Goal: Task Accomplishment & Management: Complete application form

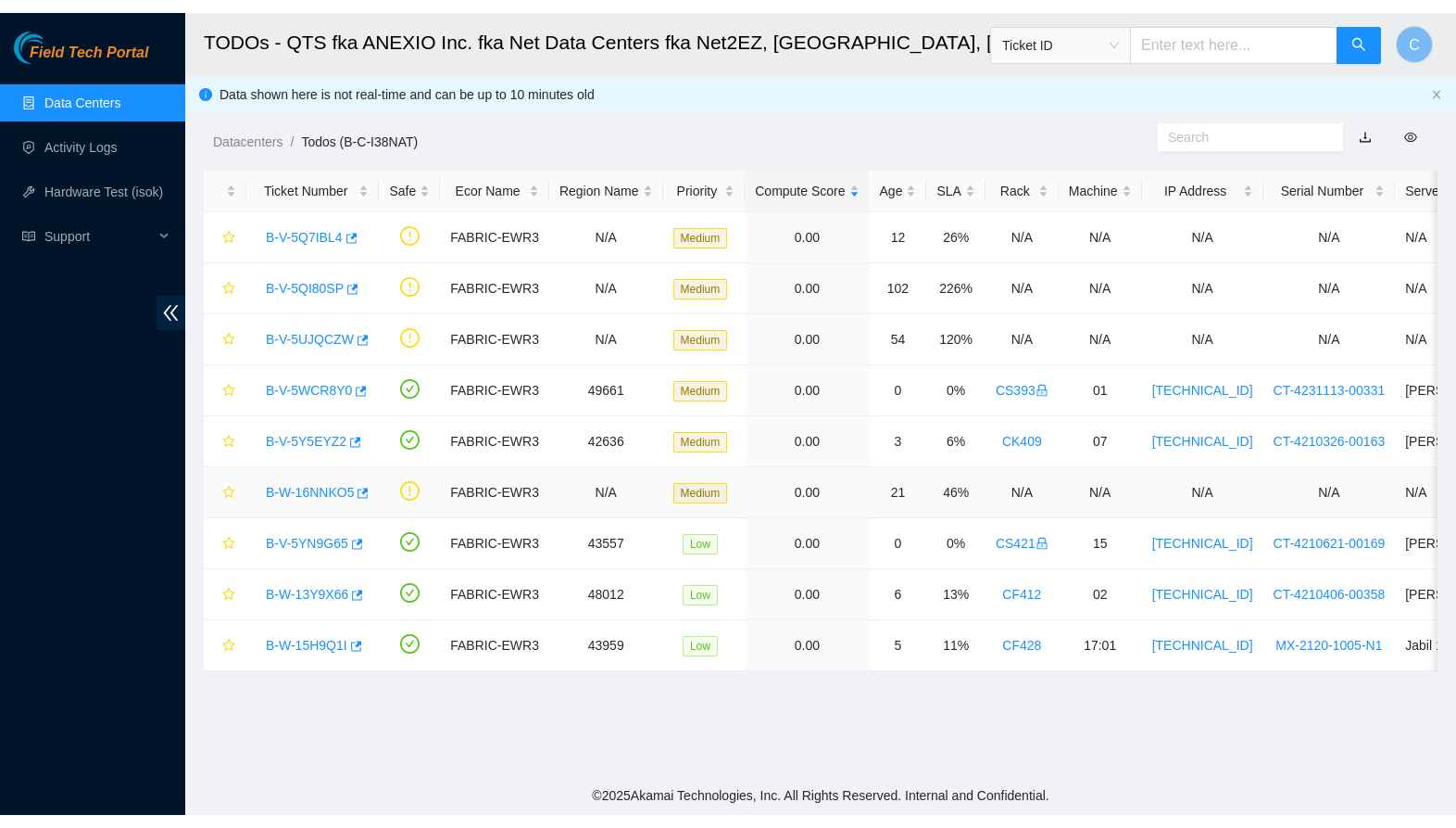
scroll to position [203, 0]
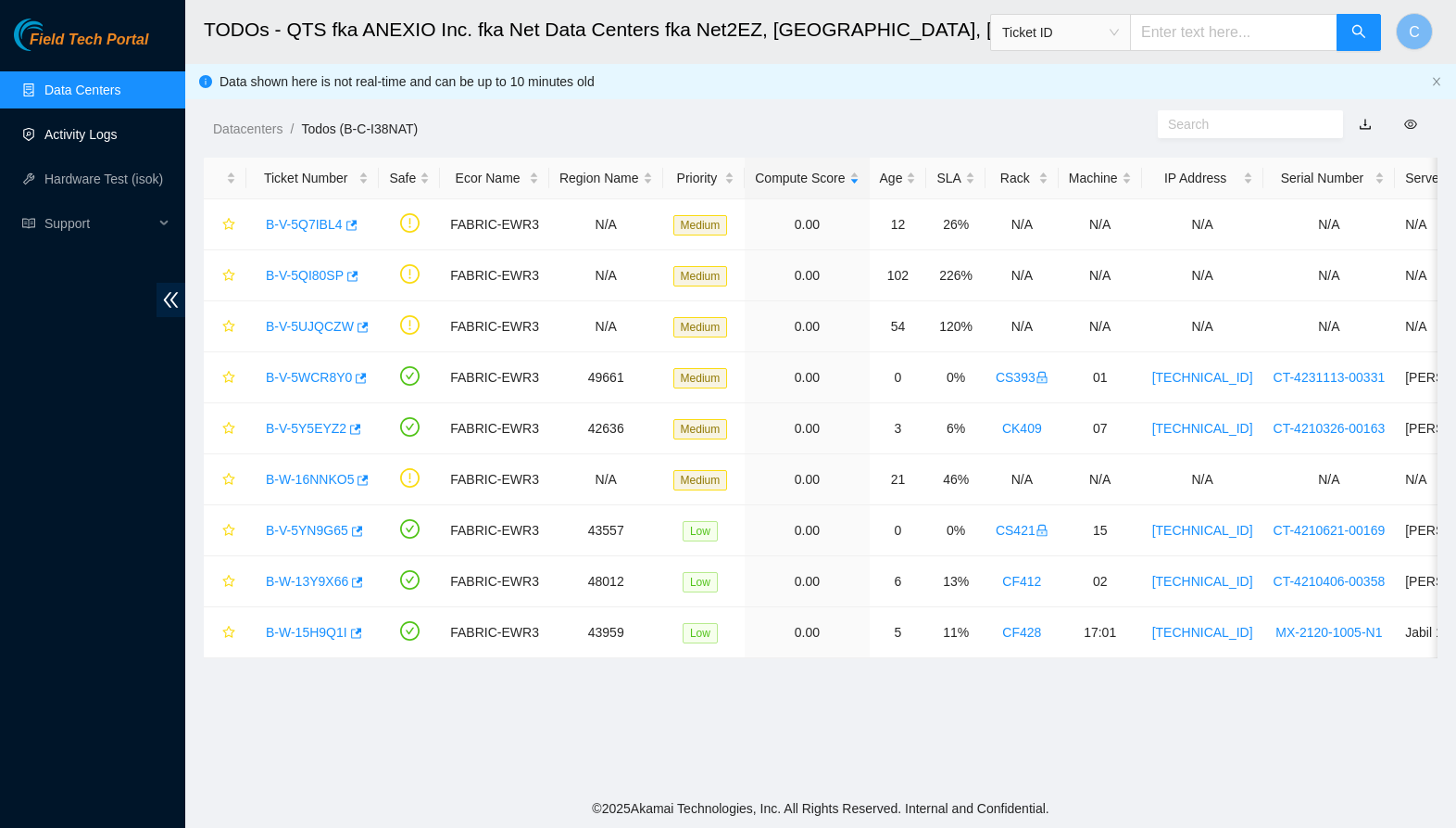
click at [84, 131] on link "Activity Logs" at bounding box center [81, 134] width 73 height 14
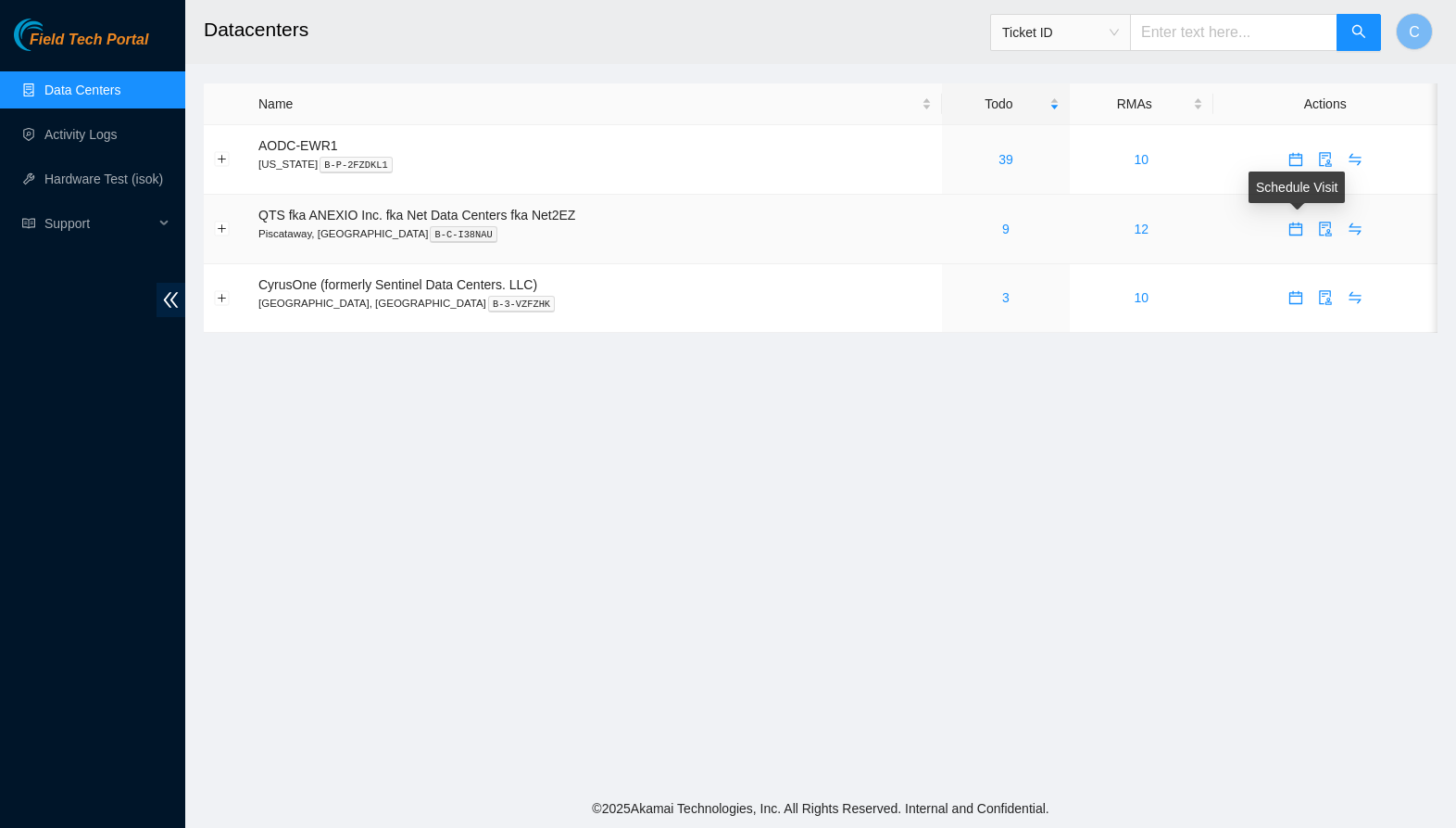
click at [1295, 232] on icon "calendar" at bounding box center [1295, 228] width 14 height 14
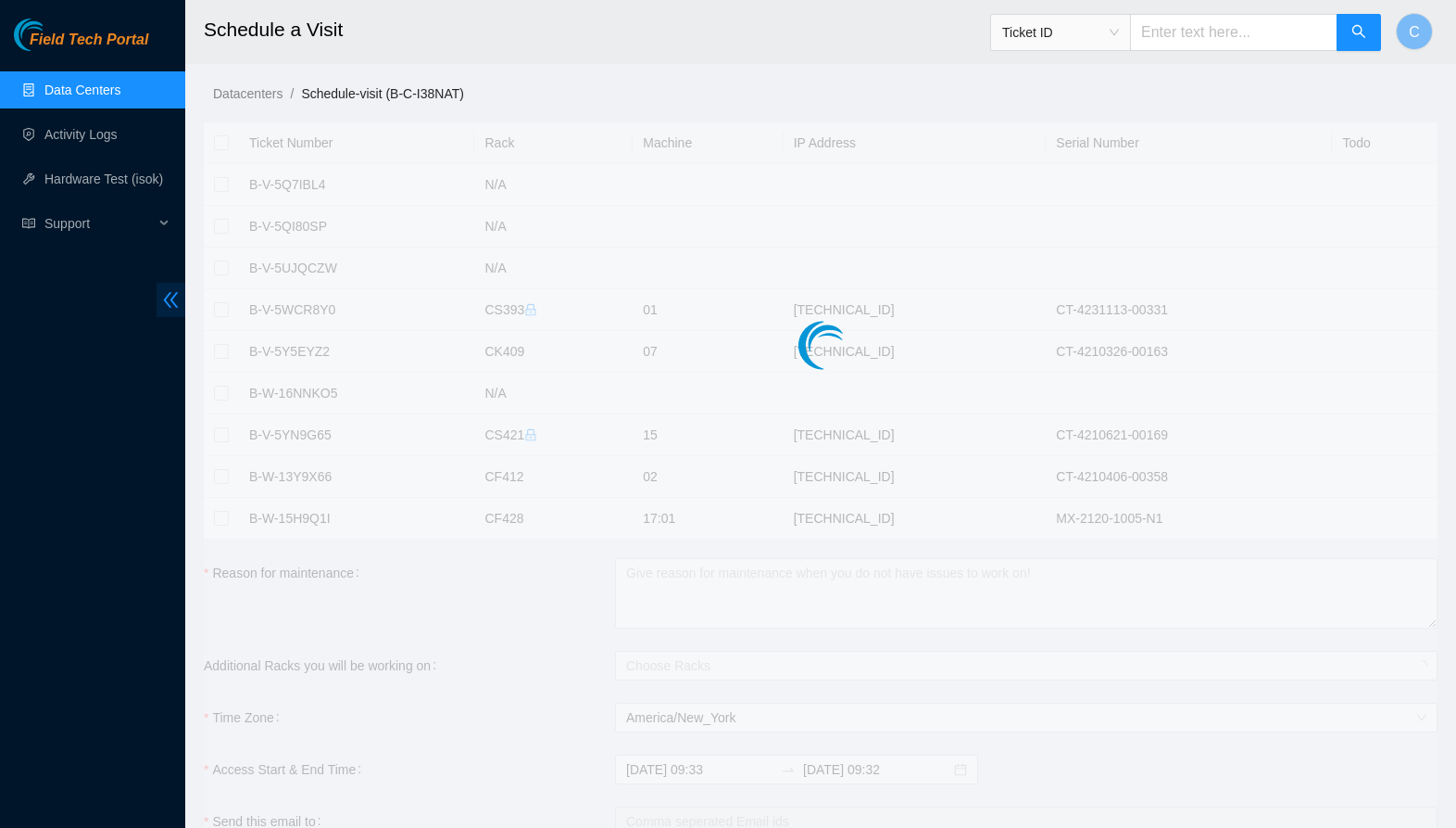
checkbox input "true"
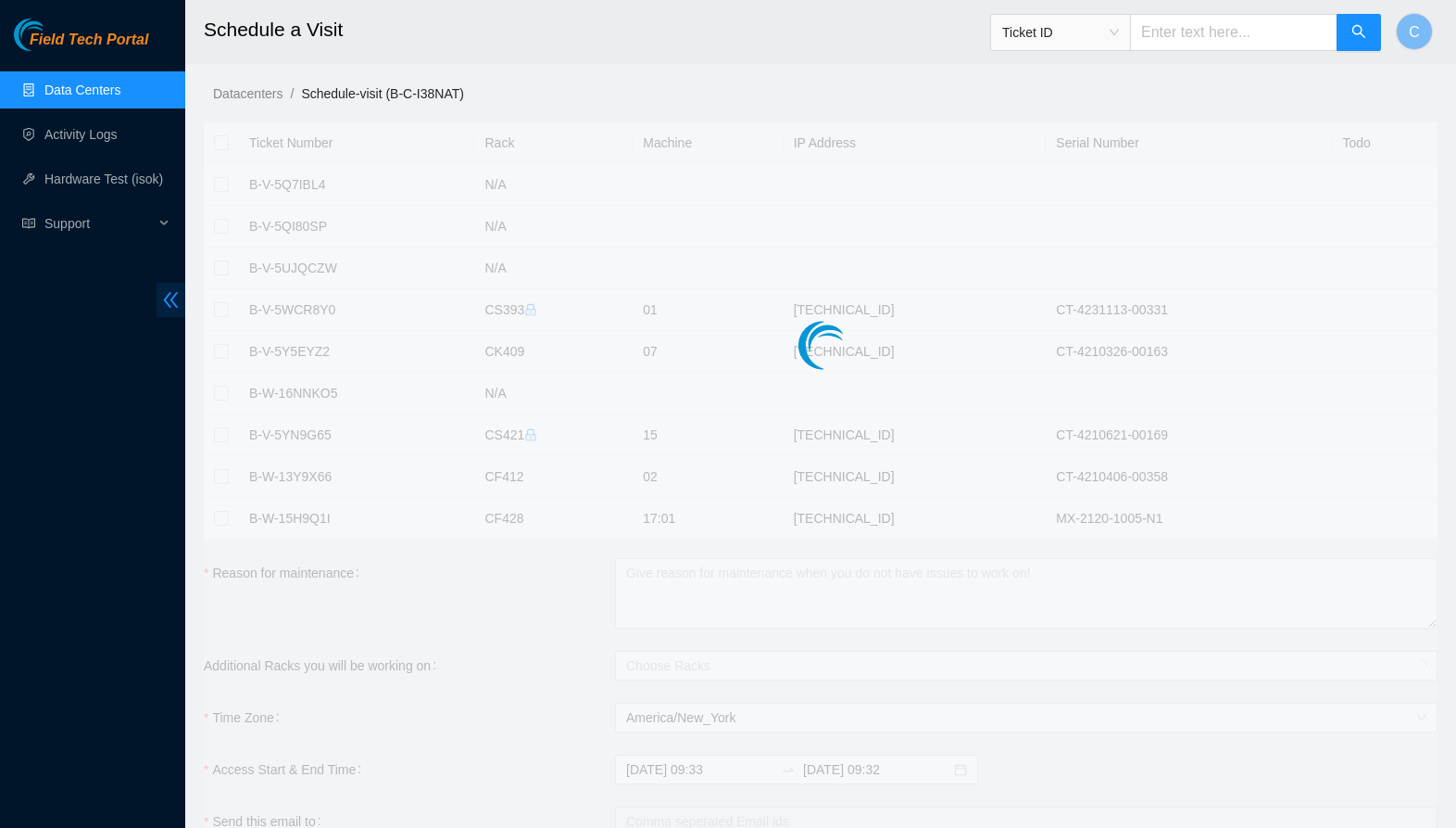
checkbox input "true"
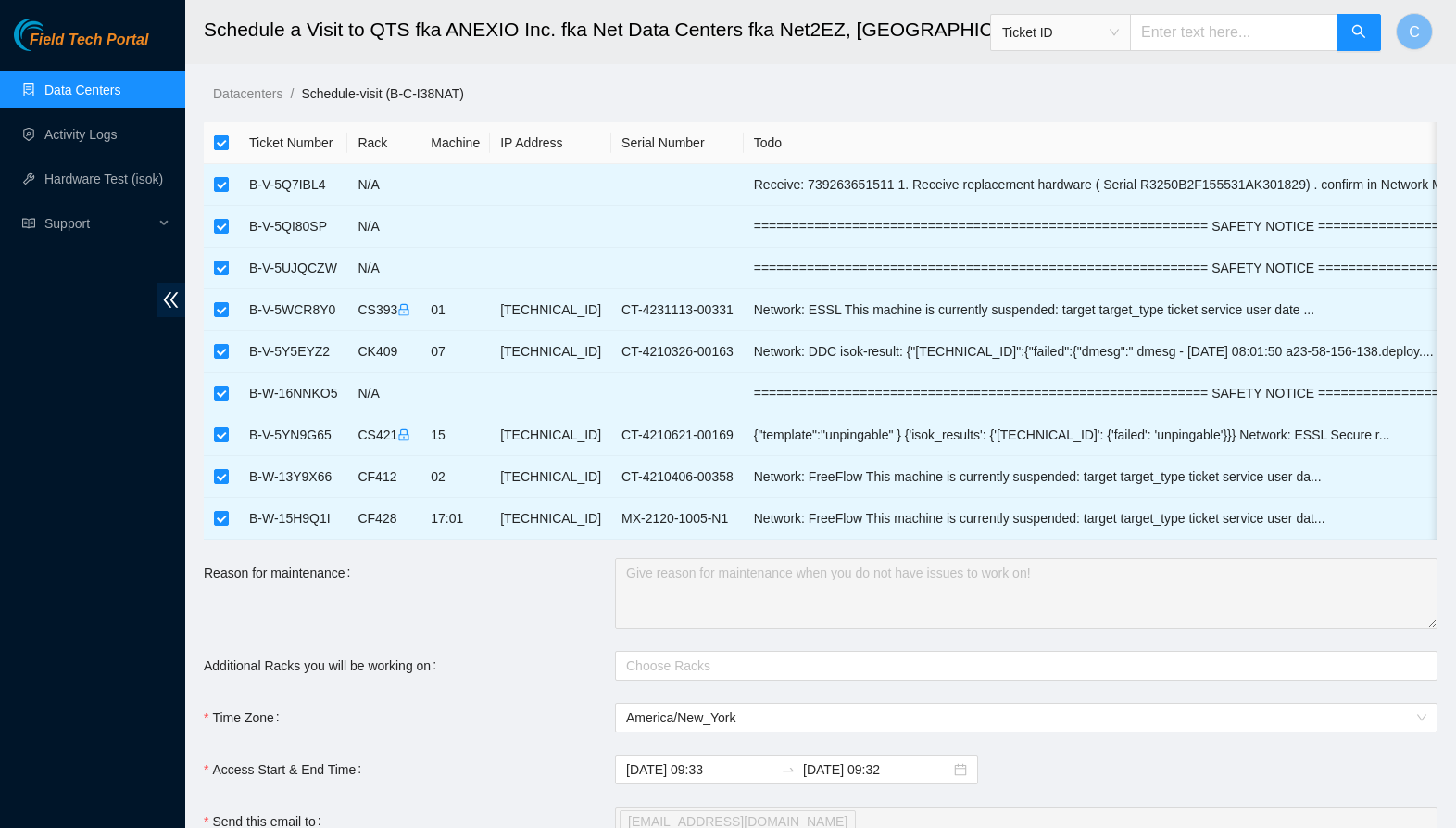
click at [225, 148] on input "checkbox" at bounding box center [221, 142] width 14 height 14
checkbox input "false"
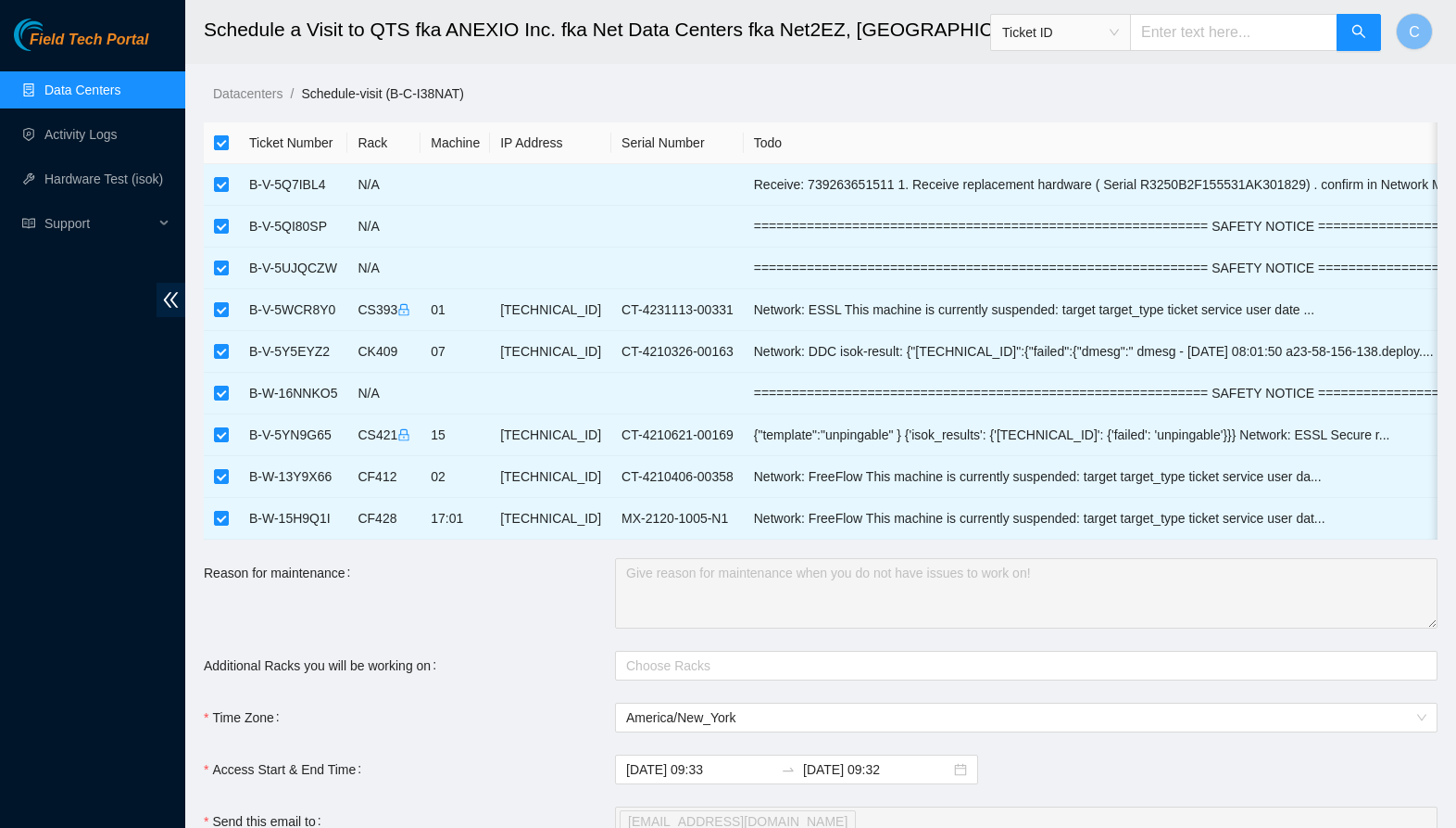
checkbox input "false"
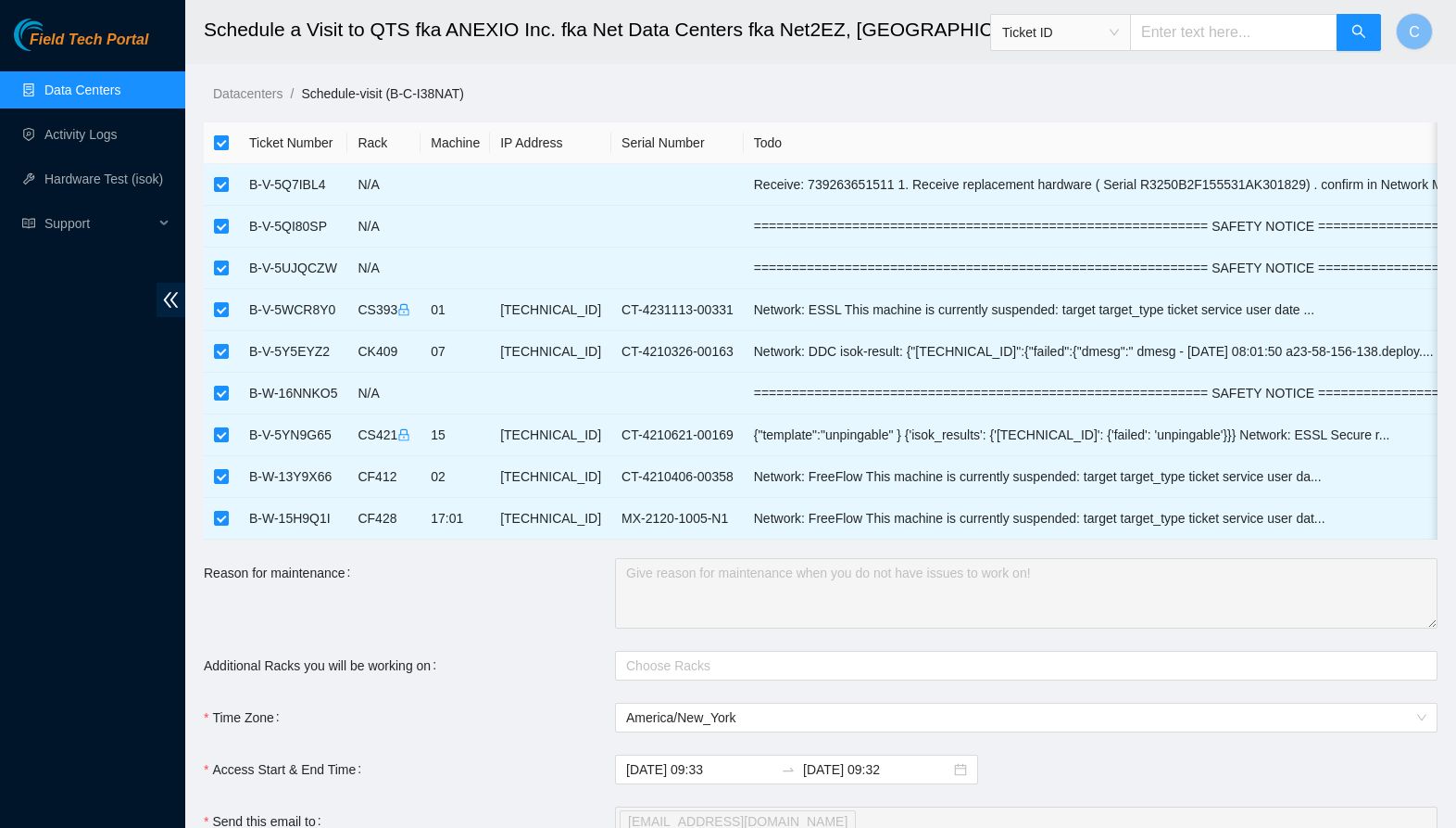
checkbox input "false"
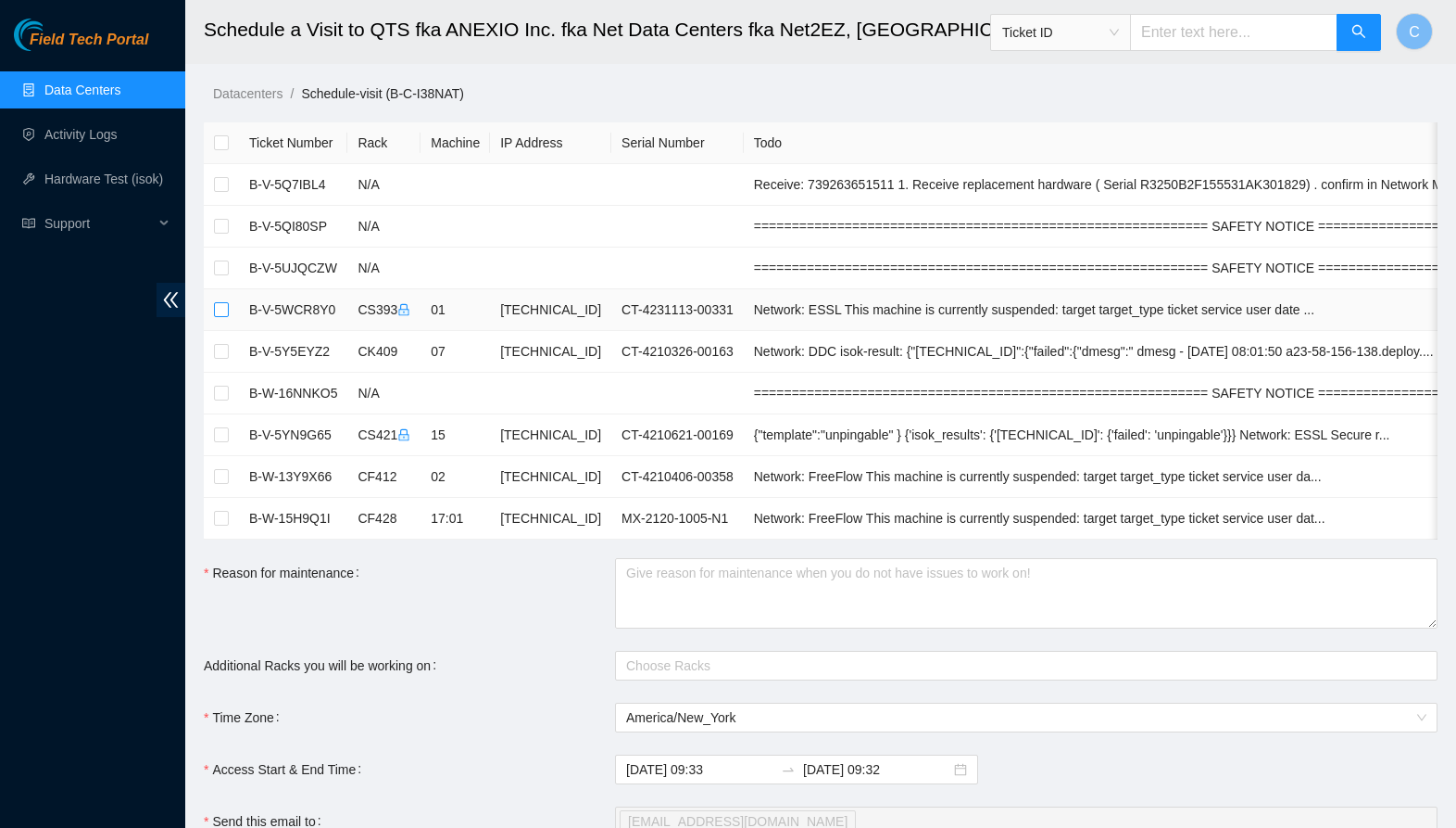
click at [222, 307] on input "checkbox" at bounding box center [221, 308] width 14 height 14
checkbox input "true"
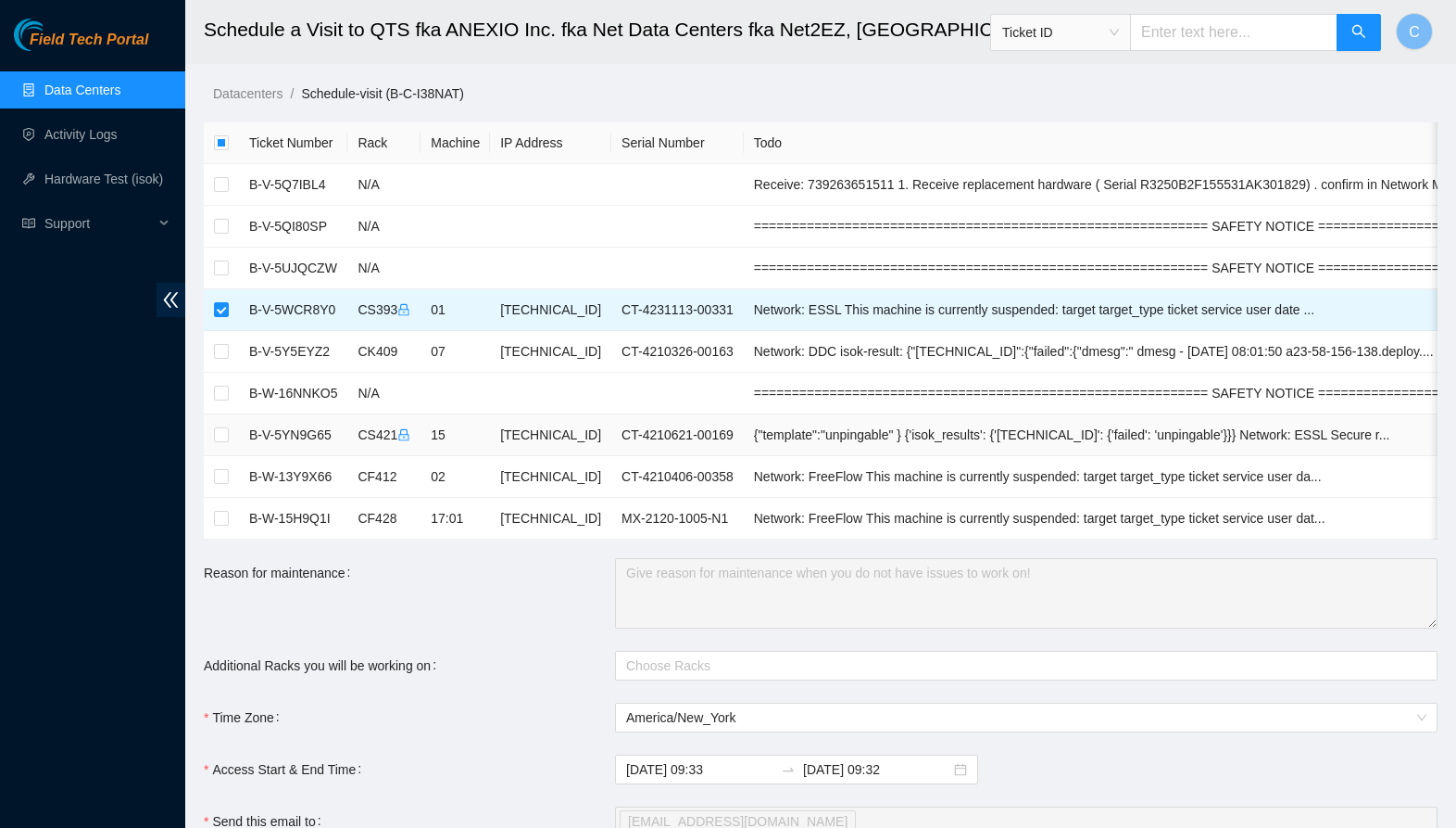
drag, startPoint x: 220, startPoint y: 438, endPoint x: 292, endPoint y: 455, distance: 74.0
click at [226, 438] on input "checkbox" at bounding box center [221, 434] width 14 height 14
checkbox input "true"
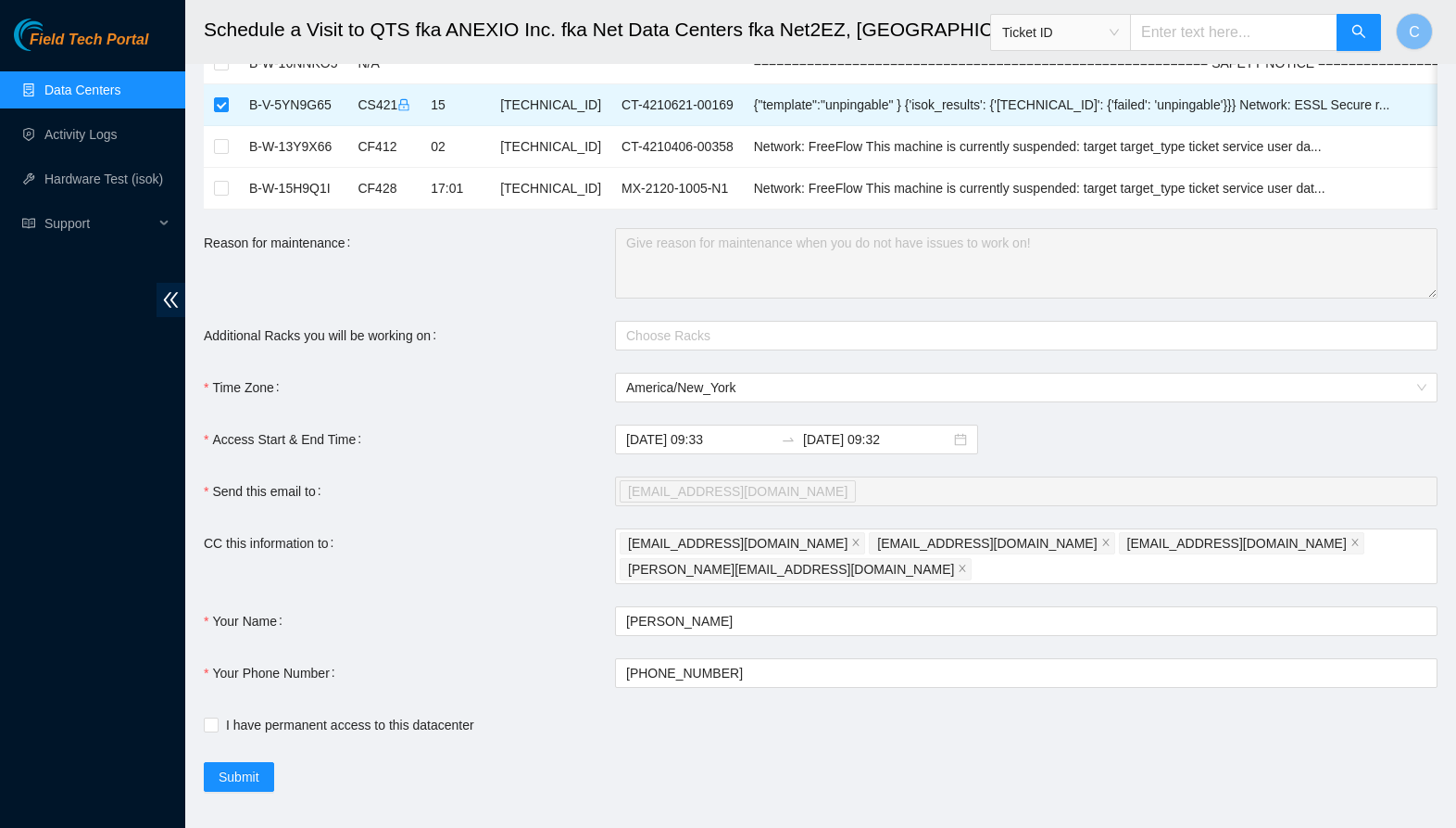
scroll to position [329, 0]
drag, startPoint x: 222, startPoint y: 698, endPoint x: 223, endPoint y: 710, distance: 12.0
click at [221, 715] on span "I have permanent access to this datacenter" at bounding box center [350, 725] width 263 height 20
click at [217, 718] on input "I have permanent access to this datacenter" at bounding box center [210, 724] width 13 height 13
checkbox input "true"
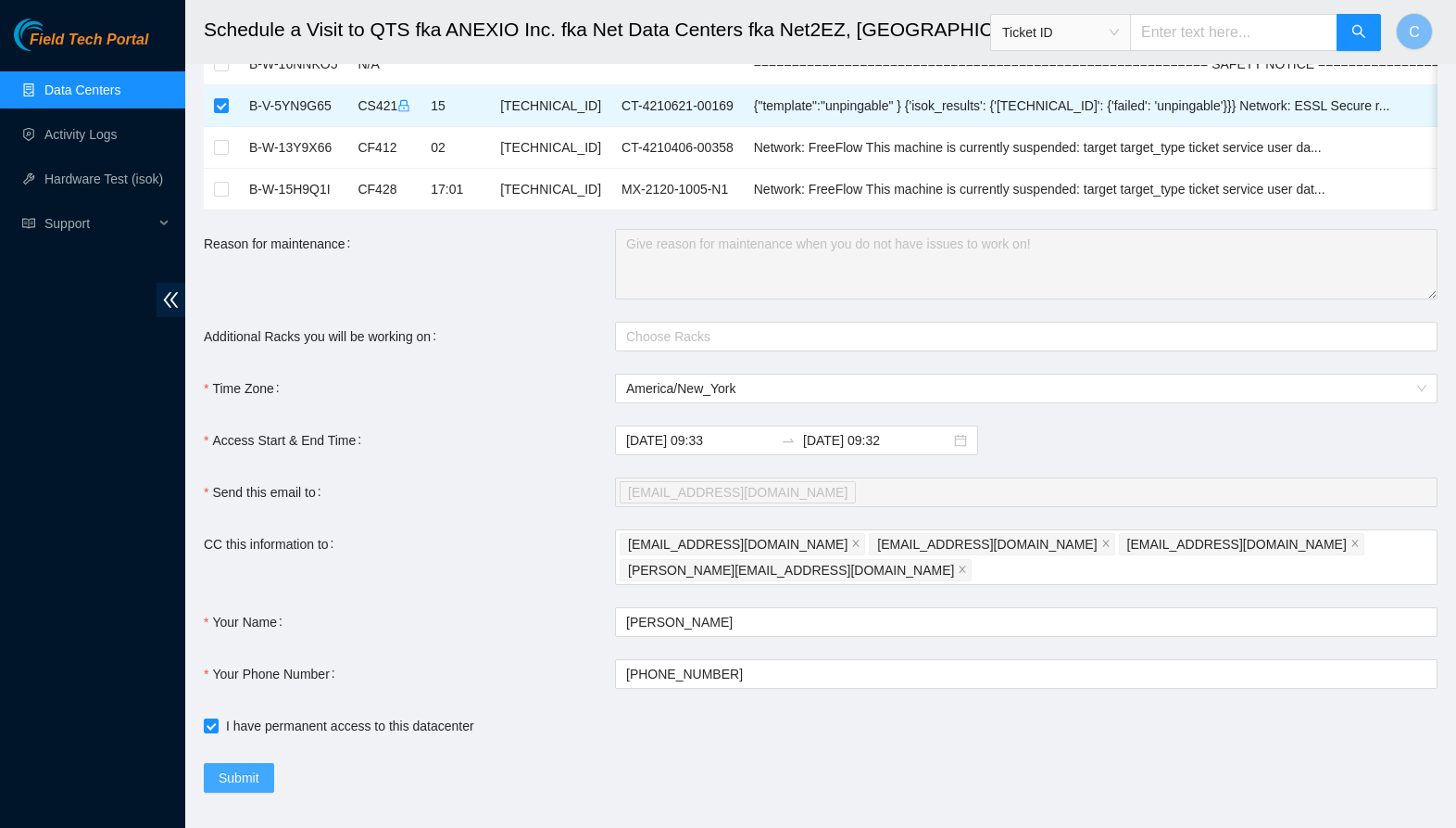
click at [249, 767] on span "Submit" at bounding box center [239, 777] width 40 height 20
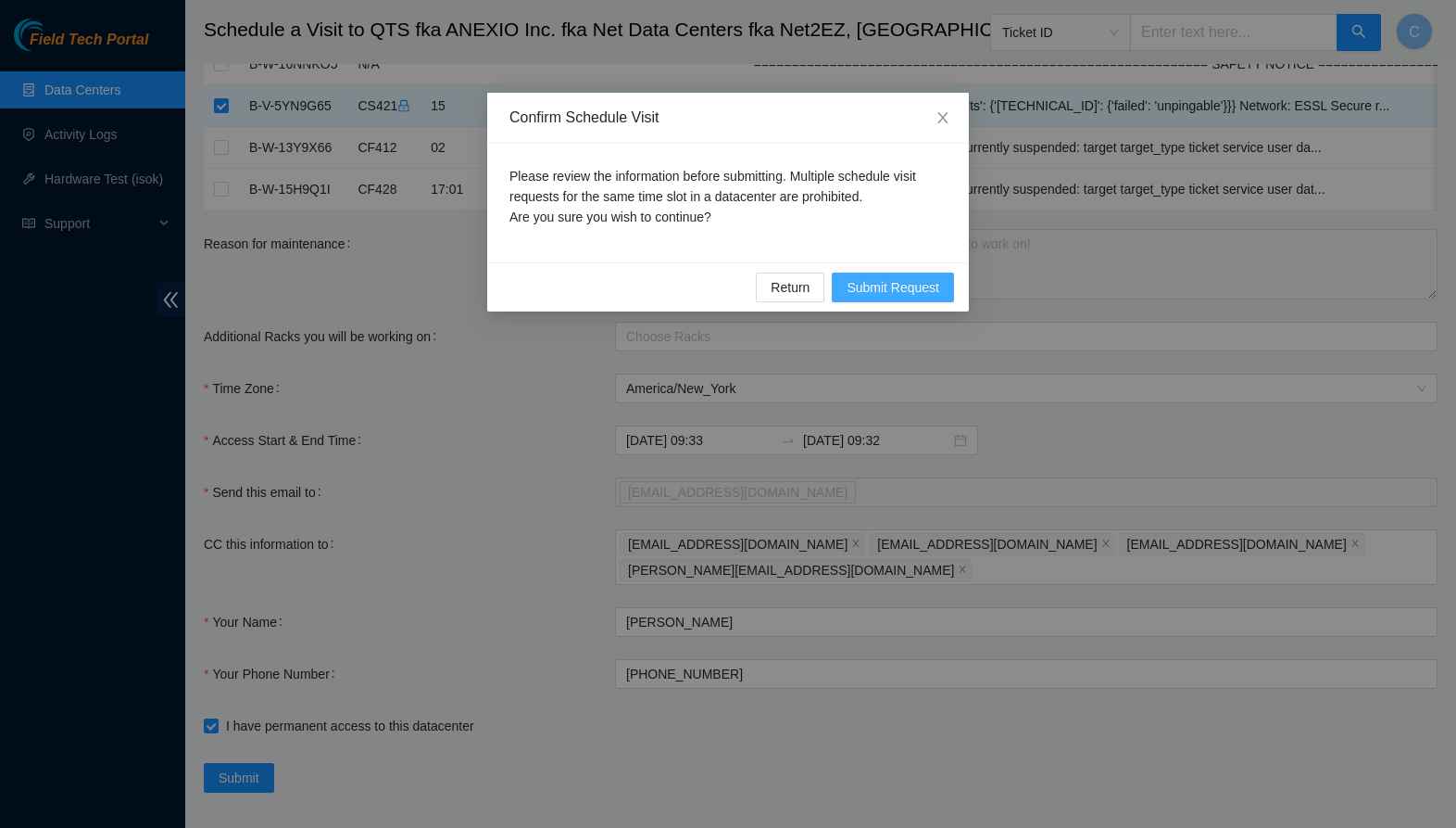
click at [908, 292] on span "Submit Request" at bounding box center [893, 286] width 93 height 20
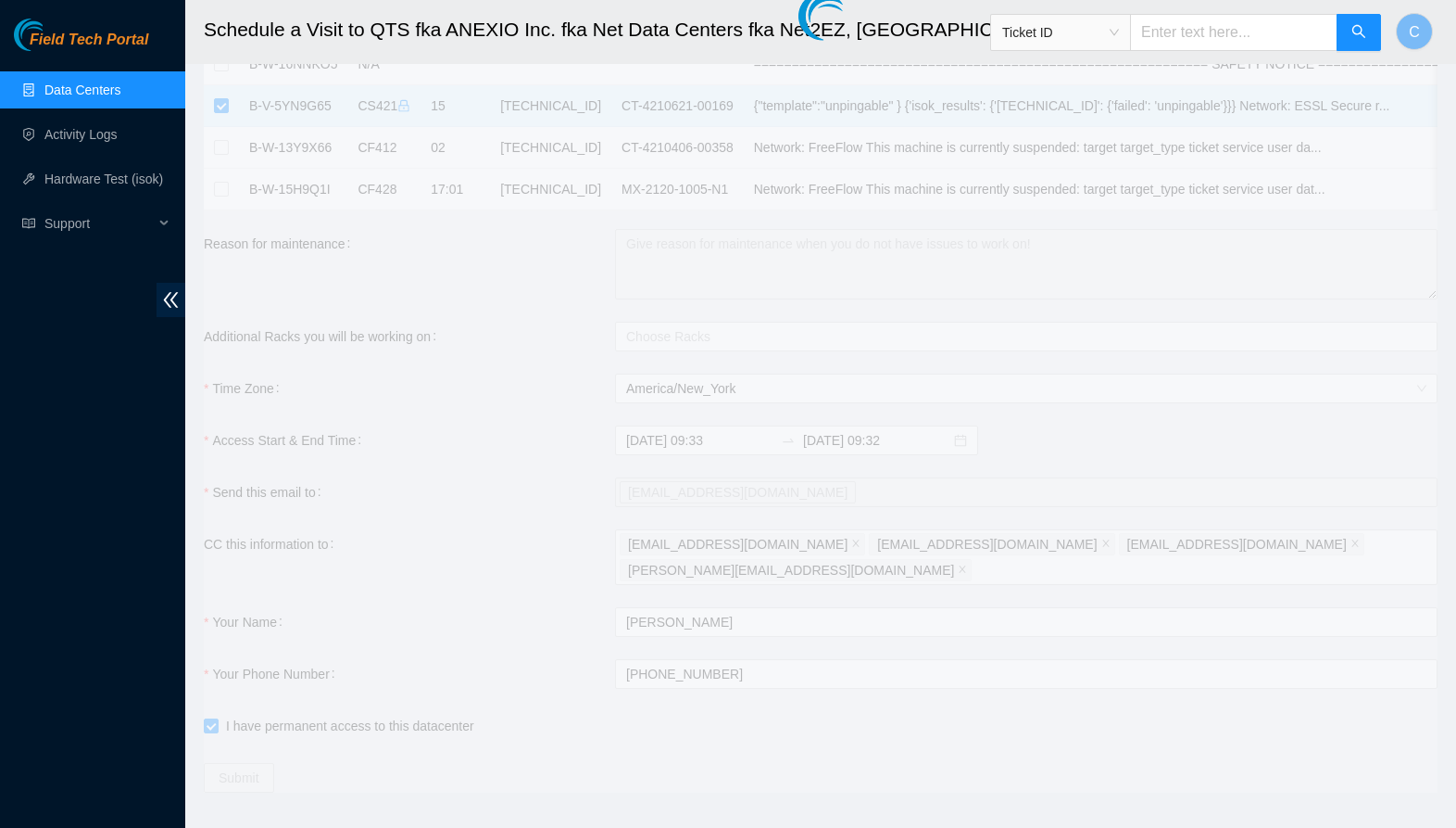
type input "[DATE] 09:34"
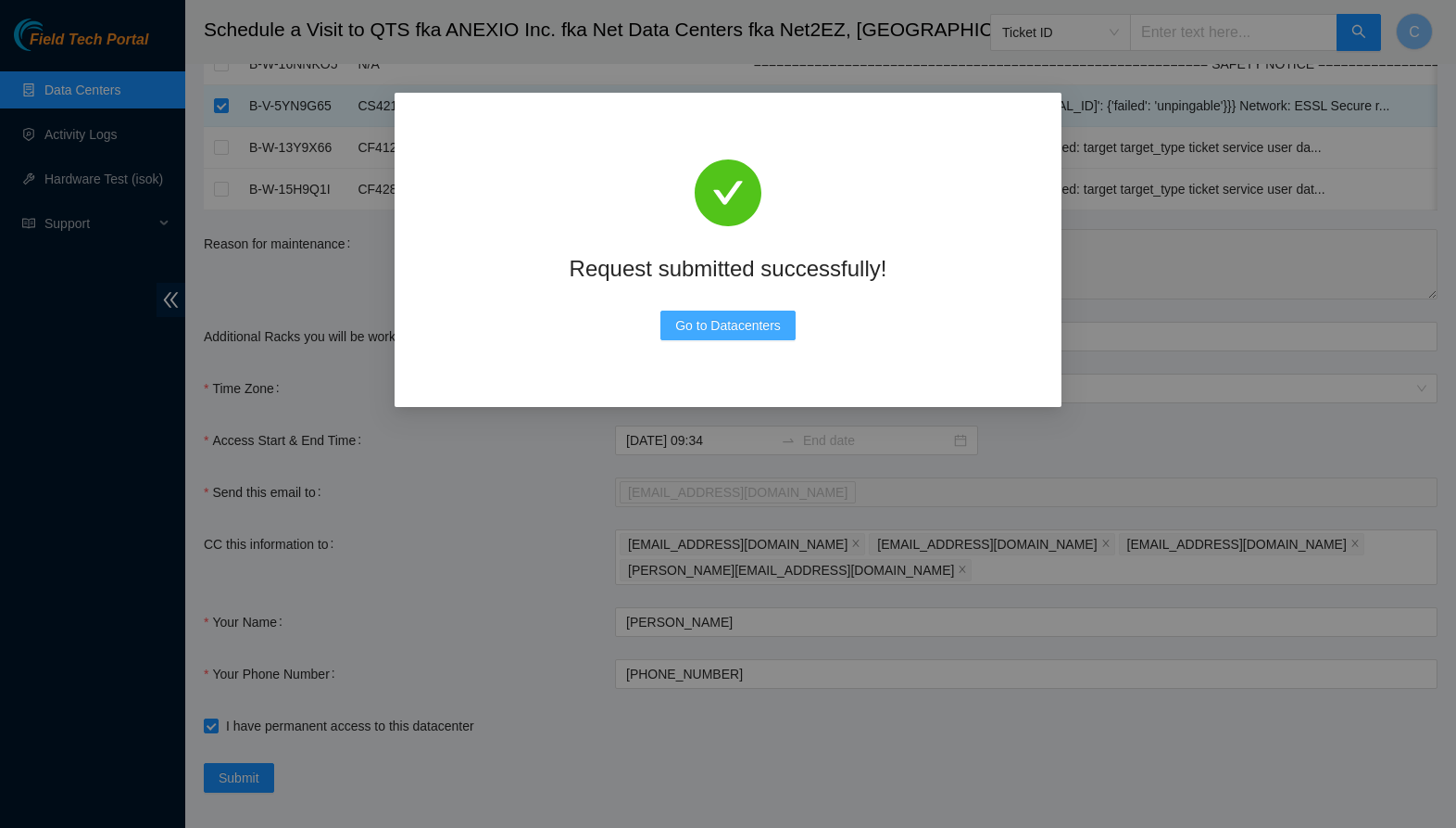
click at [689, 323] on span "Go to Datacenters" at bounding box center [728, 325] width 106 height 20
